Goal: Navigation & Orientation: Go to known website

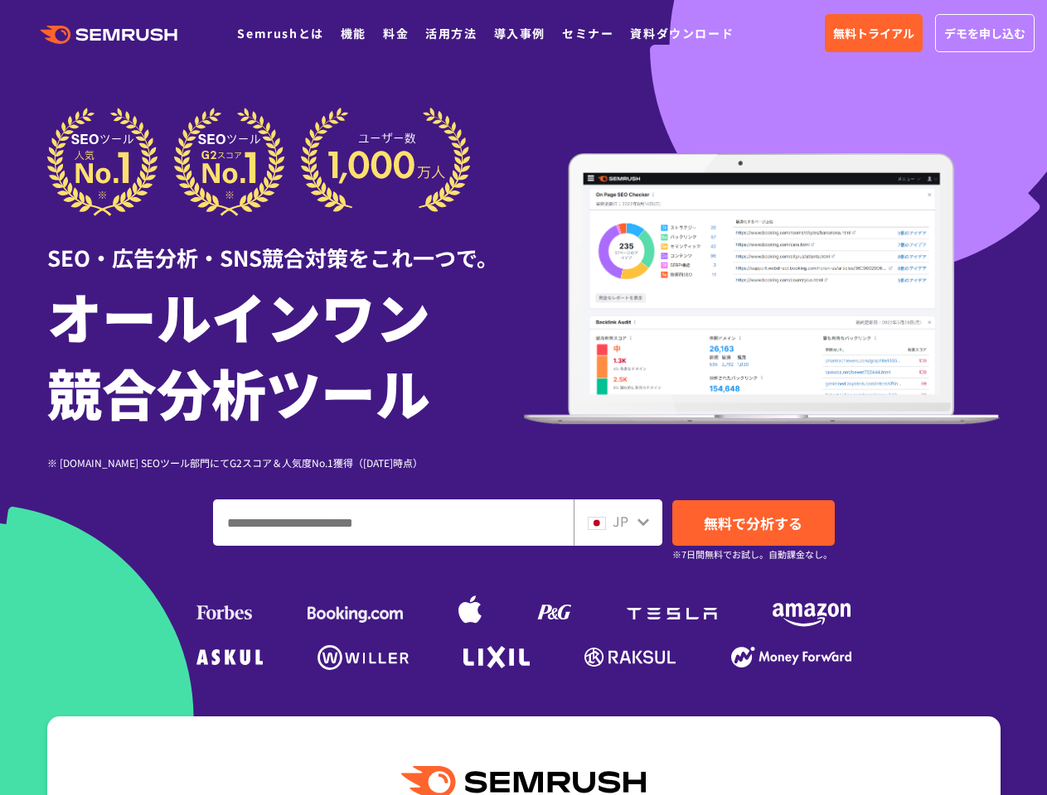
click at [259, 162] on img at bounding box center [258, 162] width 423 height 109
click at [762, 289] on img at bounding box center [762, 289] width 476 height 272
click at [393, 523] on input "ドメイン、キーワードまたはURLを入力してください" at bounding box center [393, 522] width 359 height 45
click at [597, 524] on img at bounding box center [596, 523] width 18 height 13
click at [225, 612] on img at bounding box center [224, 613] width 56 height 14
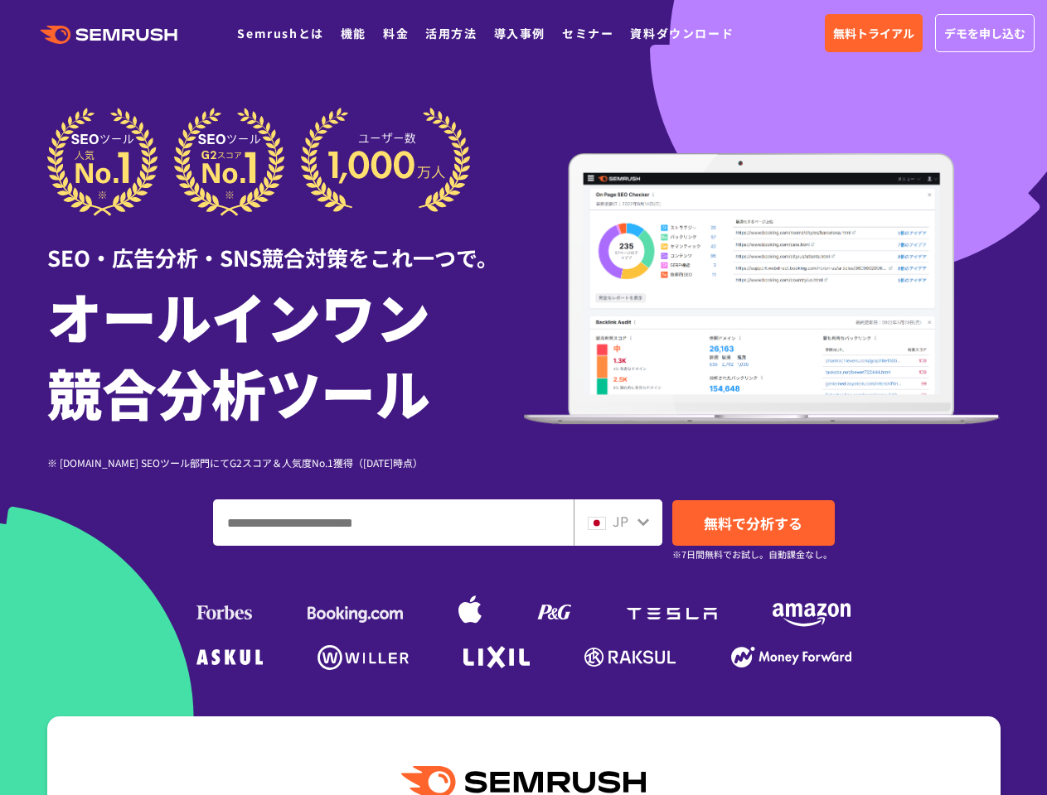
click at [355, 614] on img at bounding box center [354, 615] width 95 height 16
click at [470, 612] on img at bounding box center [469, 612] width 23 height 36
click at [554, 612] on img at bounding box center [554, 612] width 34 height 15
click at [671, 614] on img at bounding box center [671, 614] width 90 height 12
click at [811, 612] on img at bounding box center [811, 612] width 78 height 36
